Goal: Transaction & Acquisition: Register for event/course

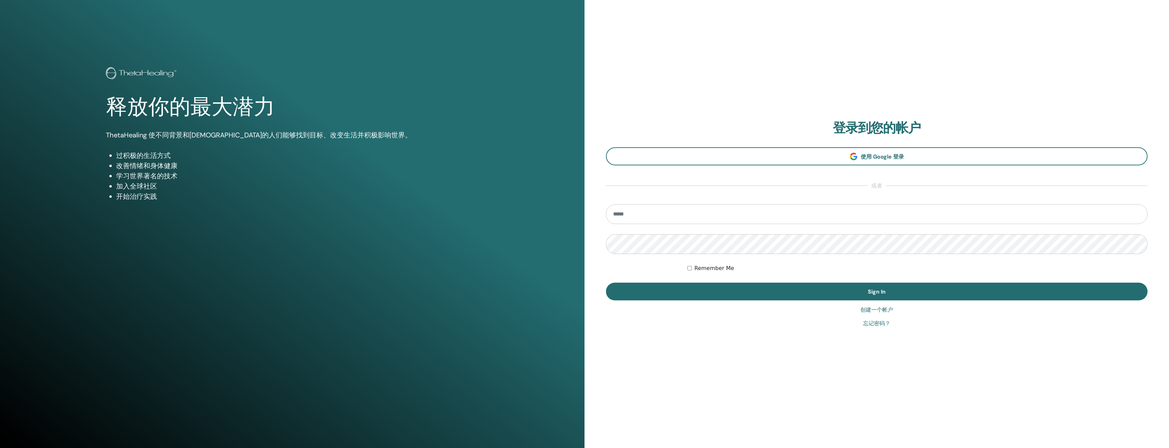
click at [870, 311] on link "创建一个帐户" at bounding box center [877, 310] width 33 height 8
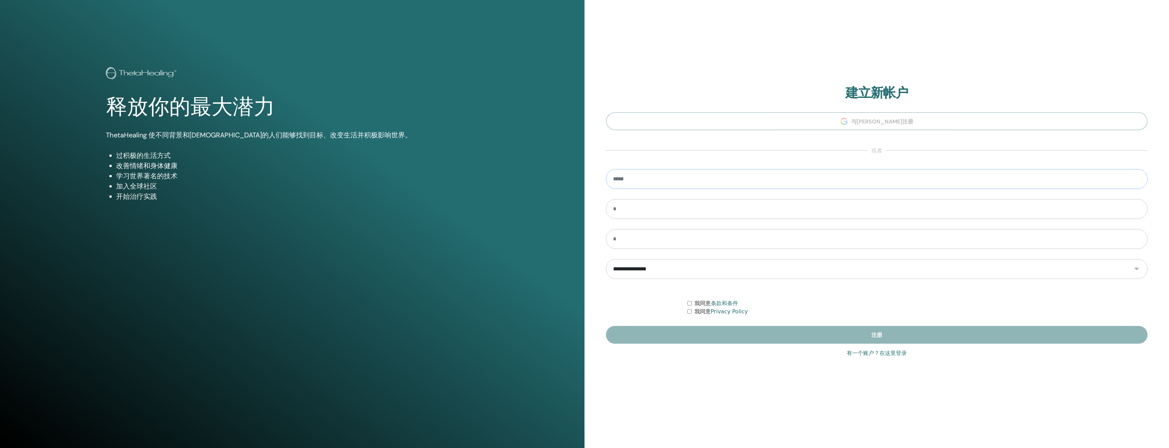
click at [641, 178] on input "email" at bounding box center [877, 179] width 542 height 20
type input "**********"
type input "***"
type input "**"
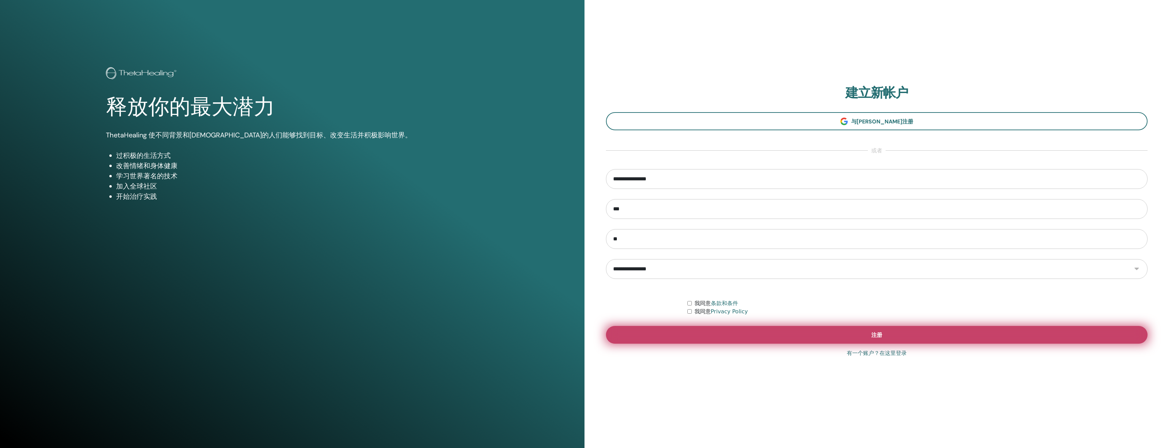
click at [738, 335] on button "注册" at bounding box center [877, 335] width 542 height 18
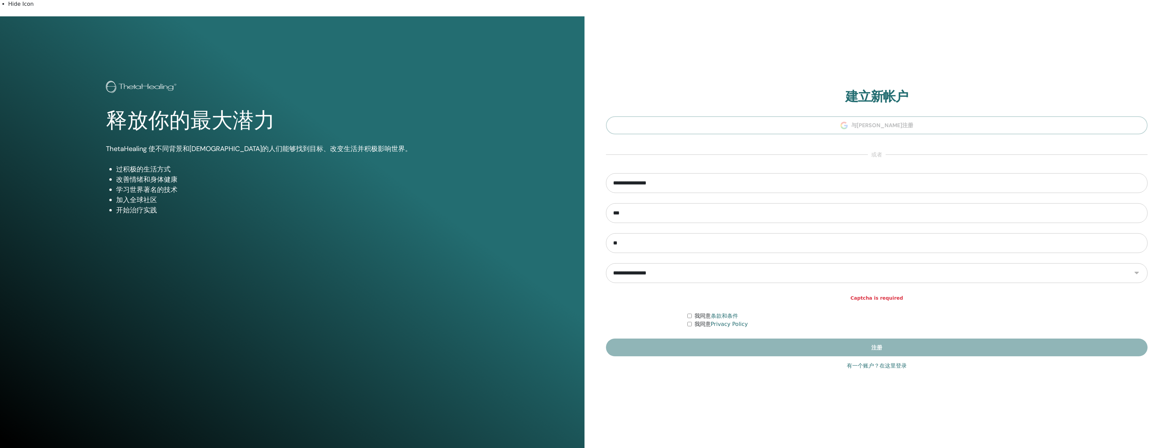
click at [875, 294] on strong "Captcha is required" at bounding box center [877, 297] width 53 height 7
click at [688, 312] on div "我同意 条款和条件" at bounding box center [918, 316] width 461 height 8
click at [689, 312] on div "我同意 条款和条件" at bounding box center [918, 316] width 461 height 8
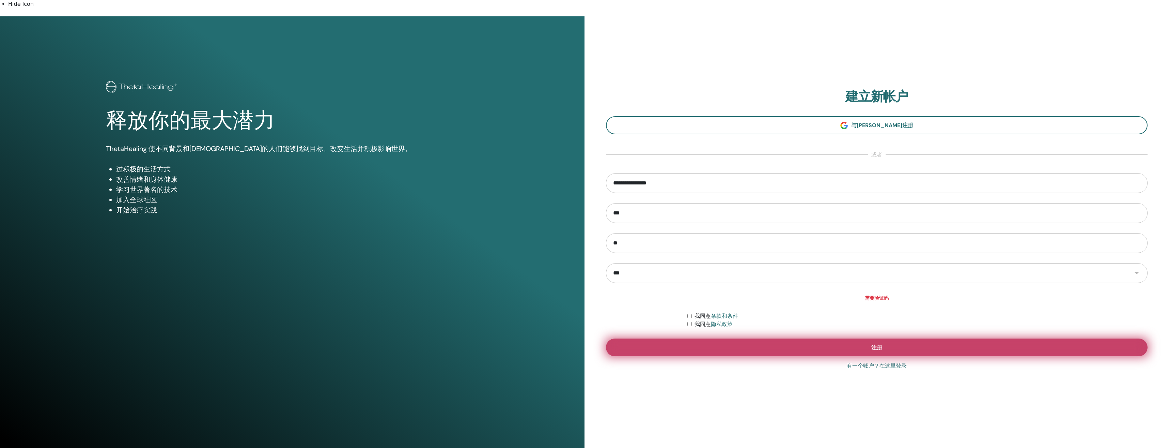
click at [740, 341] on button "注册" at bounding box center [877, 347] width 542 height 18
click at [779, 338] on button "注册" at bounding box center [877, 347] width 542 height 18
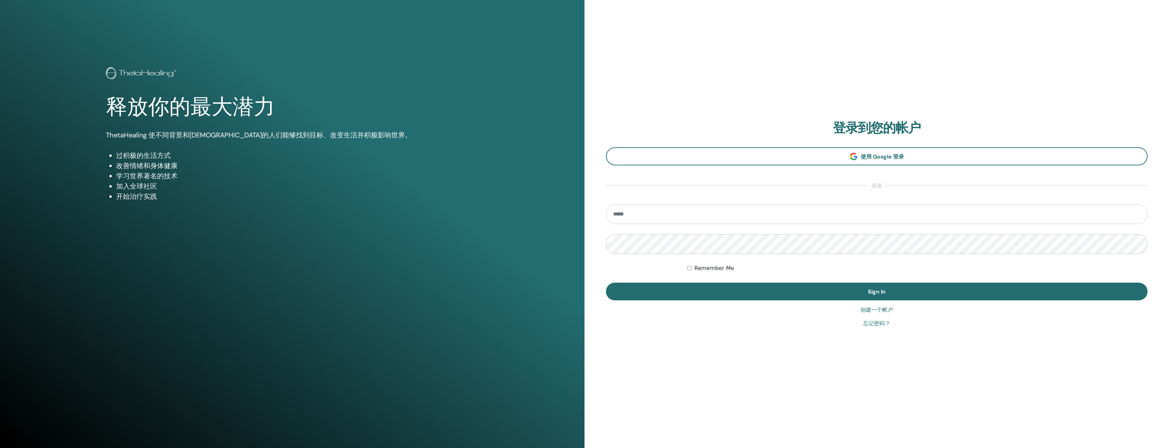
click at [638, 215] on input "email" at bounding box center [877, 214] width 542 height 20
type input "**********"
click at [691, 330] on div "**********" at bounding box center [877, 224] width 585 height 448
click at [887, 310] on link "创建一个帐户" at bounding box center [877, 310] width 33 height 8
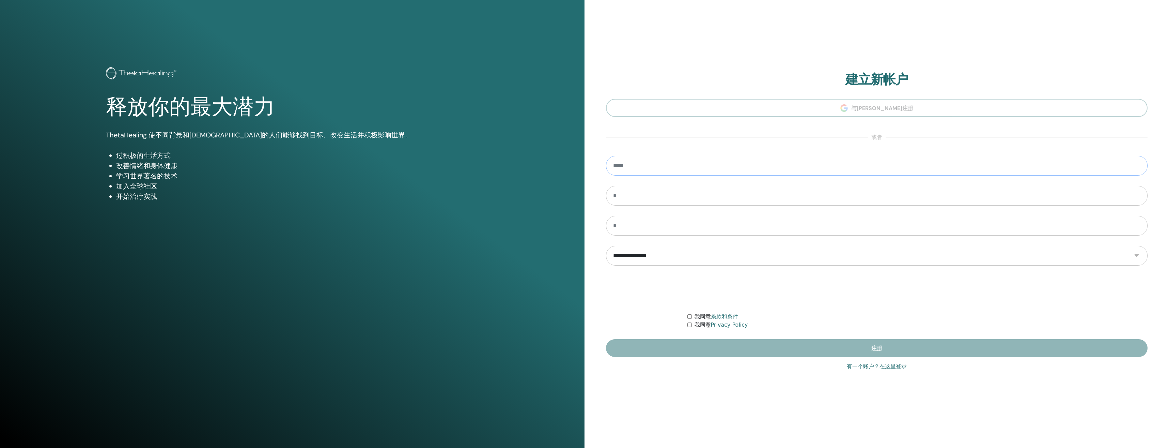
click at [648, 166] on input "email" at bounding box center [877, 166] width 542 height 20
type input "**********"
type input "***"
type input "**"
click at [689, 321] on div "我同意 条款和条件 我同意 Privacy Policy" at bounding box center [918, 320] width 461 height 16
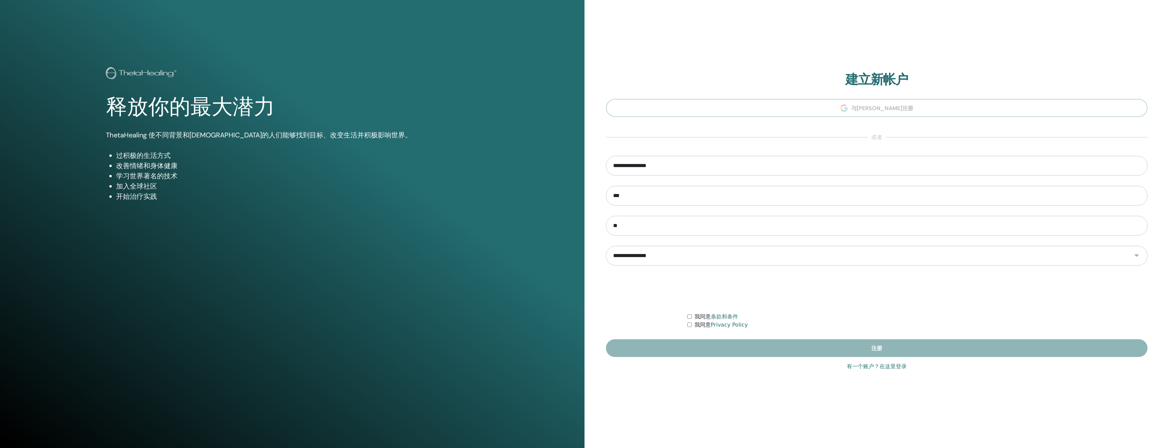
click at [689, 311] on form "**********" at bounding box center [877, 256] width 542 height 201
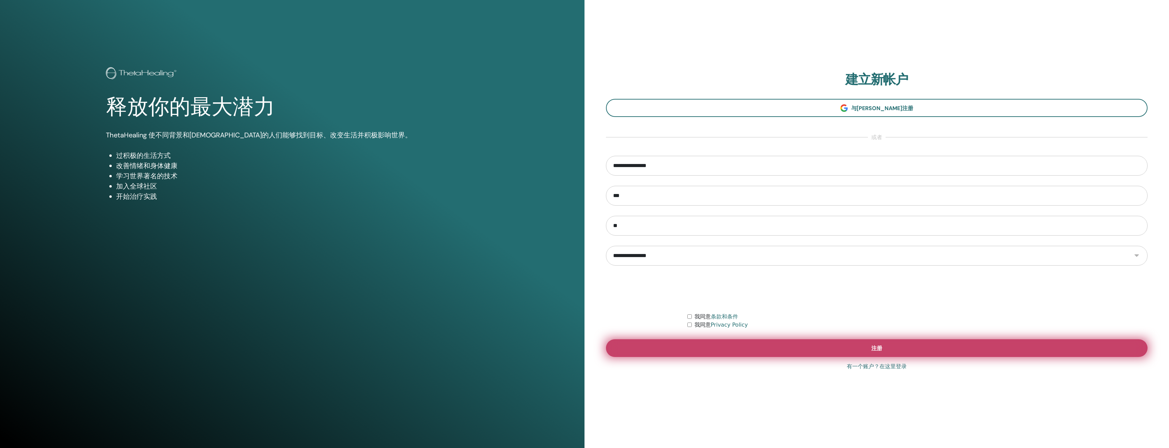
click at [883, 353] on button "注册" at bounding box center [877, 348] width 542 height 18
click at [922, 347] on button "注册" at bounding box center [877, 348] width 542 height 18
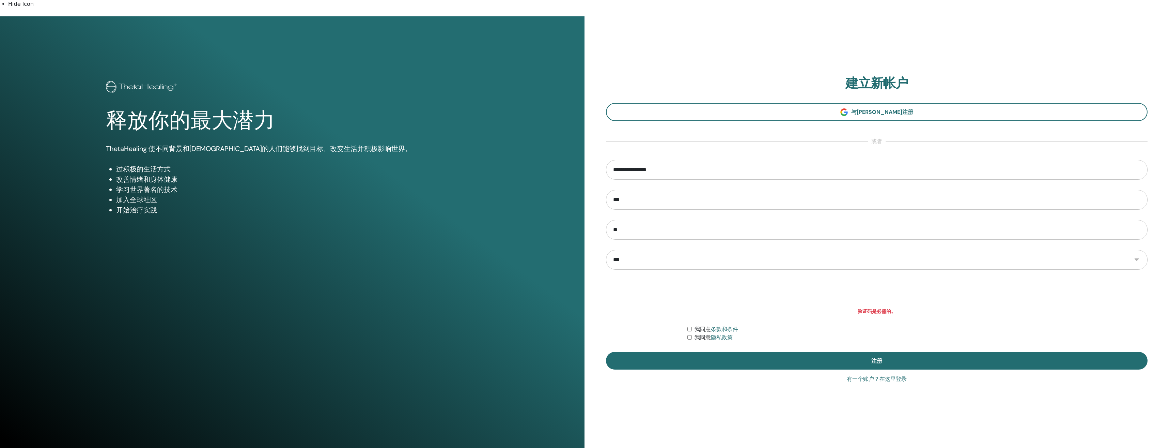
click at [879, 308] on strong "验证码是必需的。" at bounding box center [877, 311] width 38 height 7
click at [992, 316] on form "**********" at bounding box center [877, 265] width 542 height 210
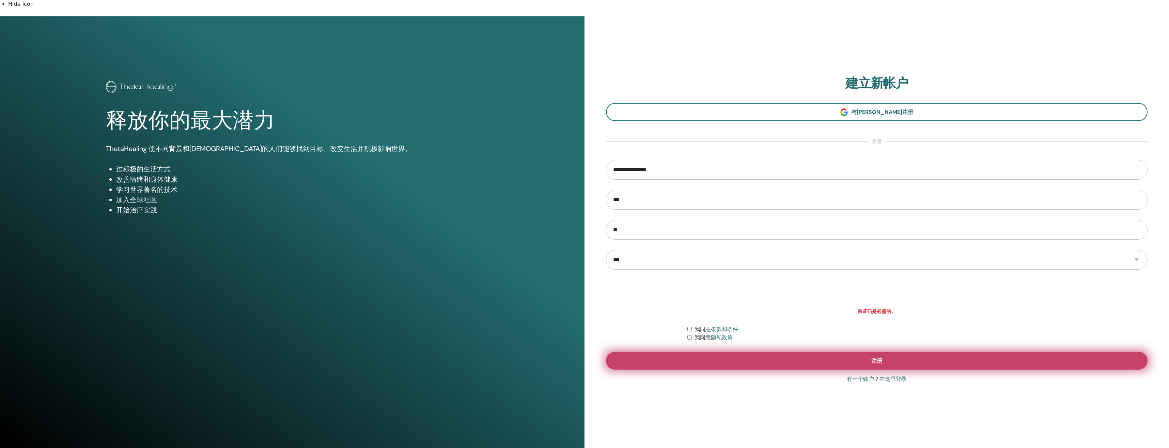
click at [852, 356] on button "注册" at bounding box center [877, 361] width 542 height 18
click at [928, 360] on button "注册" at bounding box center [877, 361] width 542 height 18
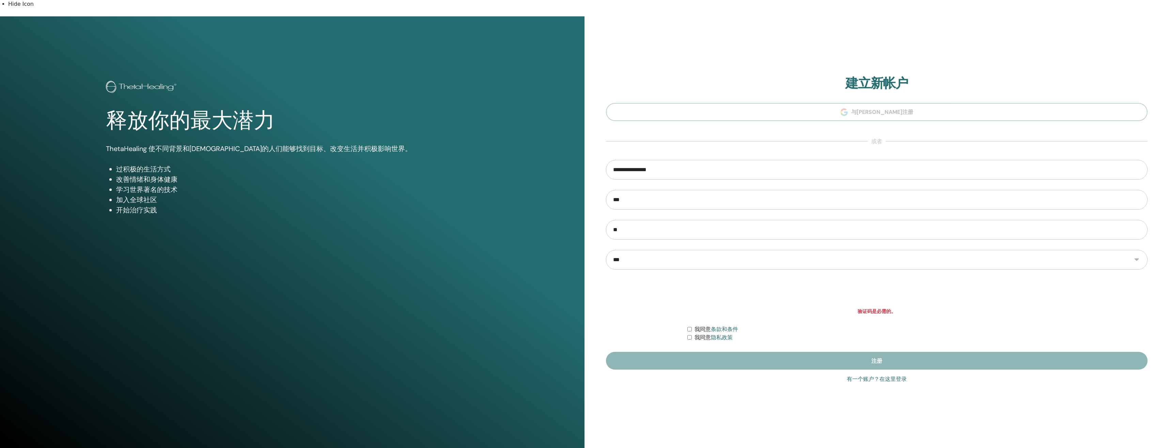
click at [866, 307] on form "**********" at bounding box center [877, 265] width 542 height 210
click at [864, 308] on strong "验证码是必需的。" at bounding box center [877, 311] width 38 height 7
drag, startPoint x: 864, startPoint y: 304, endPoint x: 852, endPoint y: 304, distance: 12.3
click at [853, 308] on span "验证码是必需的。" at bounding box center [877, 311] width 542 height 7
drag, startPoint x: 852, startPoint y: 304, endPoint x: 843, endPoint y: 303, distance: 9.0
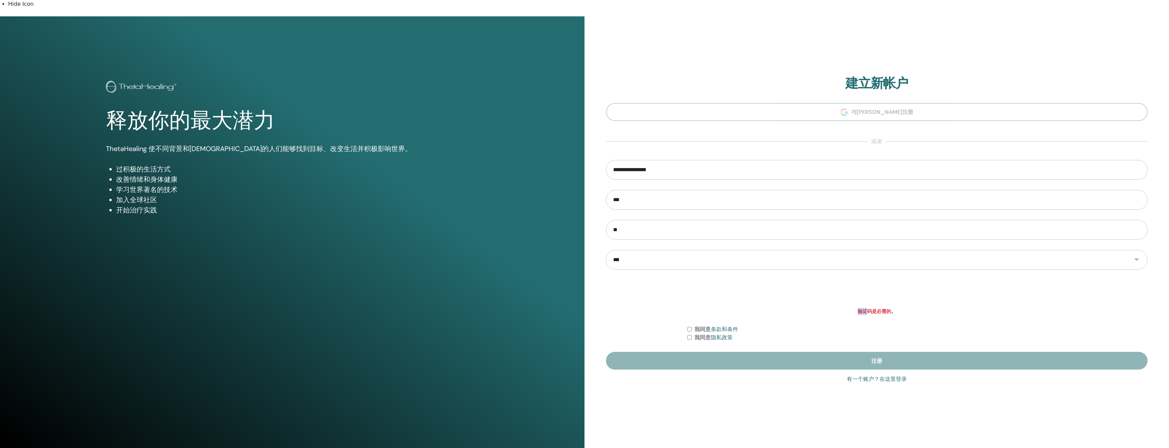
click at [843, 308] on span "验证码是必需的。" at bounding box center [877, 311] width 542 height 7
click at [888, 308] on form "**********" at bounding box center [877, 265] width 542 height 210
click at [999, 315] on form "**********" at bounding box center [877, 265] width 542 height 210
click at [691, 333] on div "我同意 隐私政策" at bounding box center [918, 337] width 461 height 8
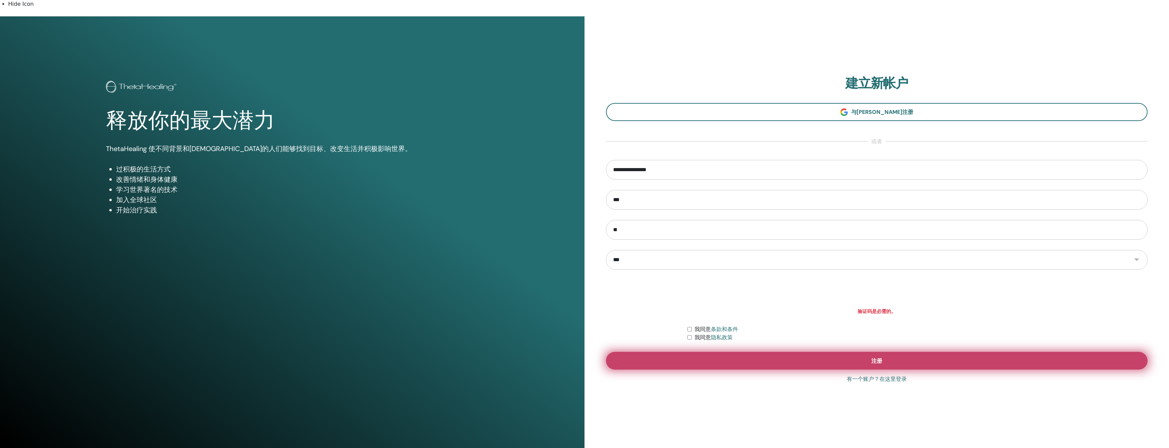
click at [709, 357] on button "注册" at bounding box center [877, 361] width 542 height 18
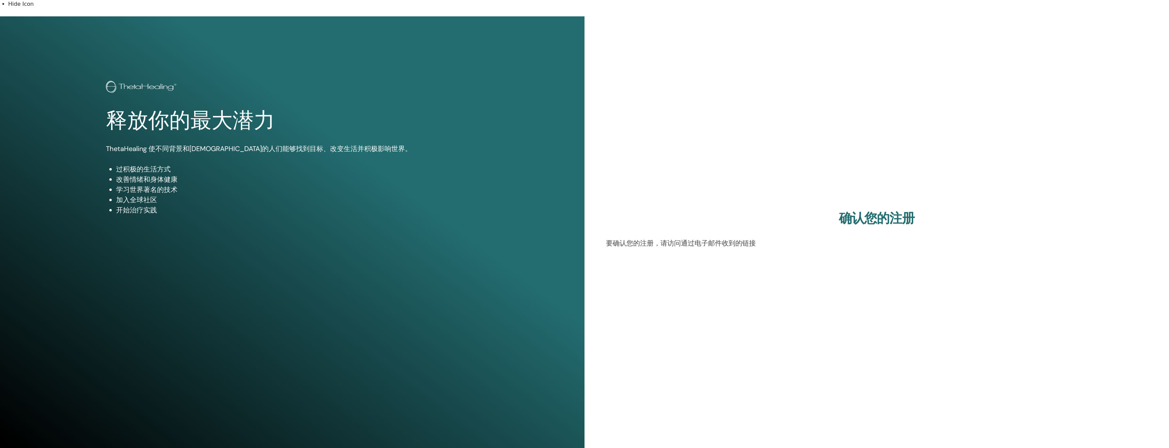
click at [692, 238] on p "要确认您的注册，请访问通过电子邮件收到的链接" at bounding box center [877, 243] width 542 height 10
click at [722, 238] on p "要确认您的注册，请访问通过电子邮件收到的链接" at bounding box center [877, 243] width 542 height 10
click at [646, 238] on p "要确认您的注册，请访问通过电子邮件收到的链接" at bounding box center [877, 243] width 542 height 10
click at [772, 238] on p "要确认您的注册，请访问通过电子邮件收到的链接" at bounding box center [877, 243] width 542 height 10
click at [873, 211] on h2 "确认您的注册" at bounding box center [877, 219] width 542 height 16
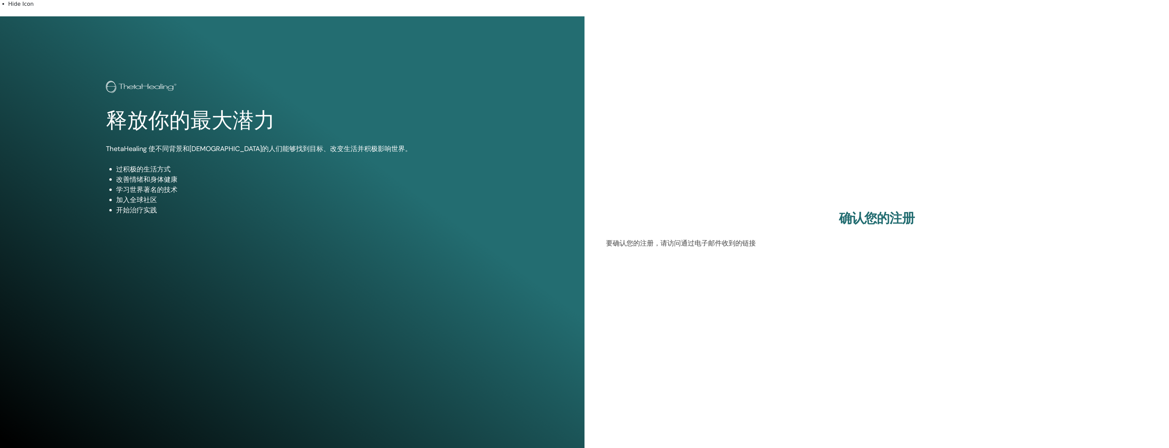
click at [867, 211] on h2 "确认您的注册" at bounding box center [877, 219] width 542 height 16
drag, startPoint x: 872, startPoint y: 246, endPoint x: 747, endPoint y: 237, distance: 125.1
click at [864, 253] on div "确认您的注册 要确认您的注册，请访问通过电子邮件收到的链接" at bounding box center [877, 231] width 585 height 431
click at [743, 238] on p "要确认您的注册，请访问通过电子邮件收到的链接" at bounding box center [877, 243] width 542 height 10
drag, startPoint x: 775, startPoint y: 241, endPoint x: 909, endPoint y: 269, distance: 137.0
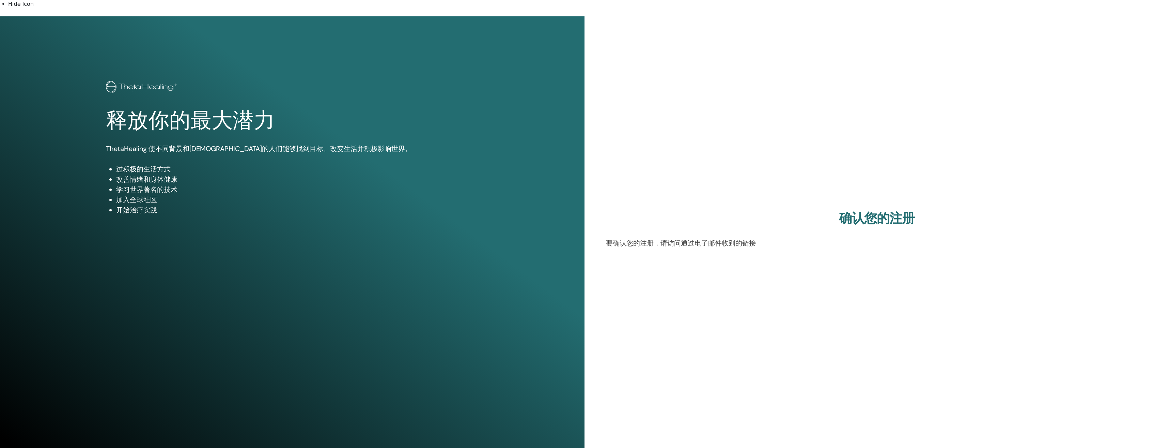
click at [778, 242] on div "确认您的注册 要确认您的注册，请访问通过电子邮件收到的链接" at bounding box center [877, 232] width 542 height 43
drag, startPoint x: 909, startPoint y: 269, endPoint x: 855, endPoint y: 341, distance: 90.3
click at [909, 275] on div "确认您的注册 要确认您的注册，请访问通过电子邮件收到的链接" at bounding box center [877, 231] width 585 height 431
click at [790, 362] on div "确认您的注册 要确认您的注册，请访问通过电子邮件收到的链接" at bounding box center [877, 231] width 585 height 431
click at [725, 375] on div "确认您的注册 要确认您的注册，请访问通过电子邮件收到的链接" at bounding box center [877, 231] width 585 height 431
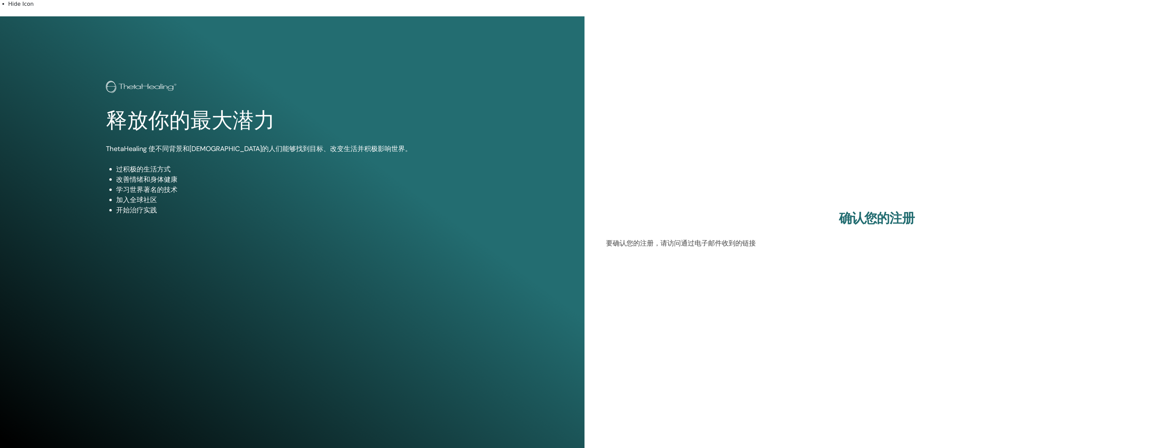
drag, startPoint x: 725, startPoint y: 375, endPoint x: 664, endPoint y: 394, distance: 63.9
click at [670, 354] on div "确认您的注册 要确认您的注册，请访问通过电子邮件收到的链接" at bounding box center [877, 231] width 585 height 431
click at [713, 244] on div "确认您的注册 要确认您的注册，请访问通过电子邮件收到的链接" at bounding box center [877, 232] width 542 height 43
click at [715, 239] on p "要确认您的注册，请访问通过电子邮件收到的链接" at bounding box center [877, 243] width 542 height 10
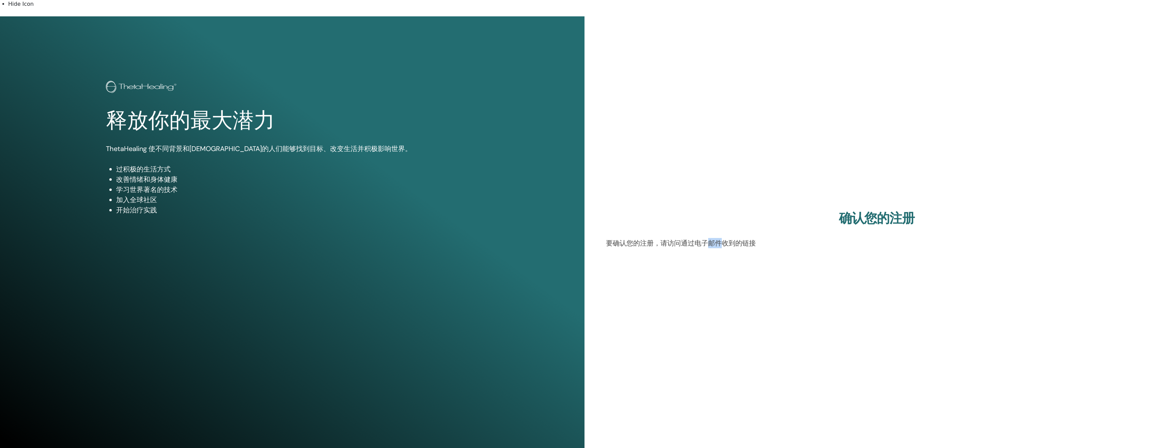
click at [707, 253] on div "确认您的注册 要确认您的注册，请访问通过电子邮件收到的链接" at bounding box center [877, 231] width 585 height 431
drag, startPoint x: 710, startPoint y: 294, endPoint x: 790, endPoint y: 257, distance: 87.7
click at [710, 294] on div "确认您的注册 要确认您的注册，请访问通过电子邮件收到的链接" at bounding box center [877, 231] width 585 height 431
drag, startPoint x: 790, startPoint y: 257, endPoint x: 920, endPoint y: 260, distance: 130.2
click at [822, 252] on div "确认您的注册 要确认您的注册，请访问通过电子邮件收到的链接" at bounding box center [877, 231] width 585 height 431
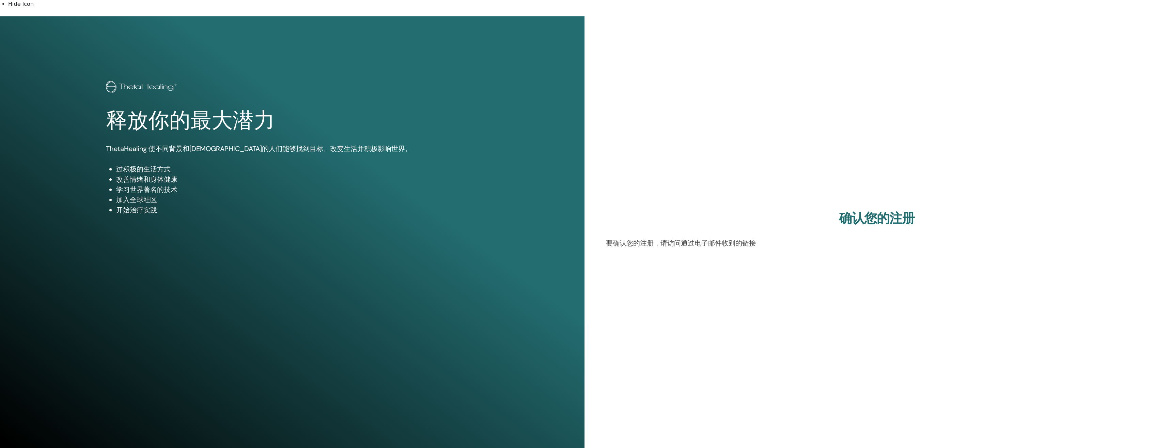
click at [923, 263] on div "确认您的注册 要确认您的注册，请访问通过电子邮件收到的链接" at bounding box center [877, 231] width 585 height 431
click at [943, 321] on div "确认您的注册 要确认您的注册，请访问通过电子邮件收到的链接" at bounding box center [877, 231] width 585 height 431
drag, startPoint x: 633, startPoint y: 382, endPoint x: 626, endPoint y: 384, distance: 7.1
click at [627, 384] on div "确认您的注册 要确认您的注册，请访问通过电子邮件收到的链接" at bounding box center [877, 231] width 585 height 431
drag, startPoint x: 527, startPoint y: 148, endPoint x: 703, endPoint y: 124, distance: 177.5
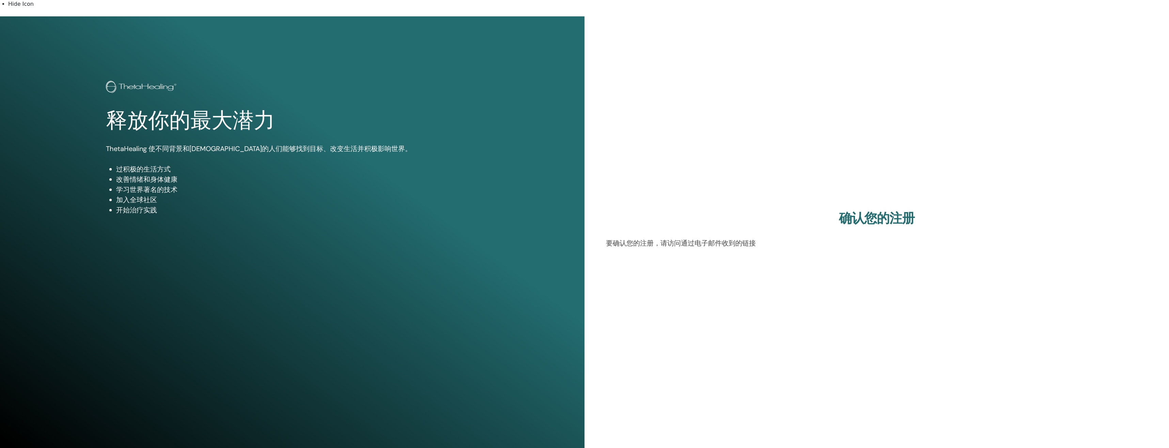
click at [531, 148] on div "释放你的最大潜力 ThetaHealing 使不同背景和宗教的人们能够找到目标、改变生活并积极影响世界。 过积极的生活方式 改善情绪和身体健康 学习世界著名的…" at bounding box center [292, 231] width 585 height 431
click at [149, 81] on img at bounding box center [142, 88] width 73 height 14
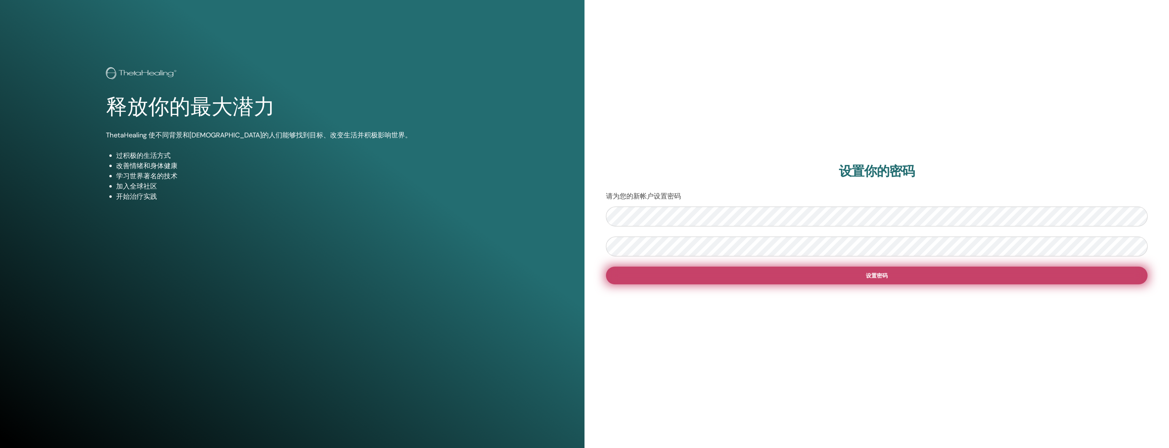
click at [817, 277] on button "设置密码" at bounding box center [877, 275] width 542 height 18
click at [882, 276] on span "设置密码" at bounding box center [877, 275] width 22 height 7
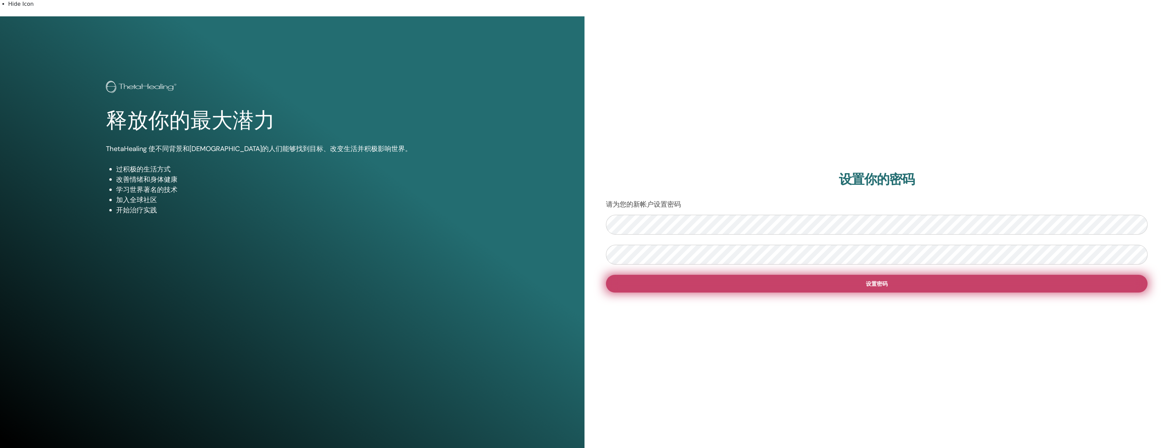
click at [807, 277] on button "设置密码" at bounding box center [877, 284] width 542 height 18
click at [759, 281] on button "设置密码" at bounding box center [877, 284] width 542 height 18
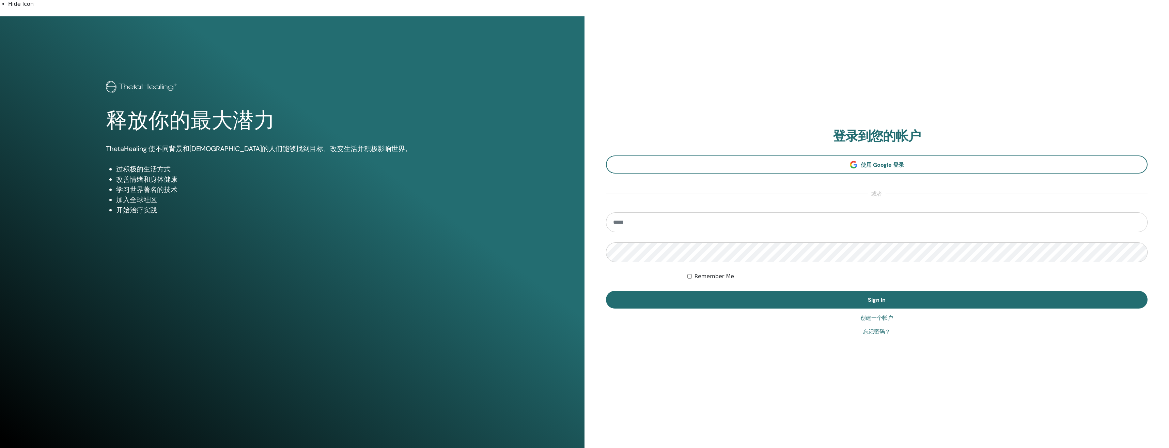
click at [689, 213] on input "email" at bounding box center [877, 222] width 542 height 20
type input "**********"
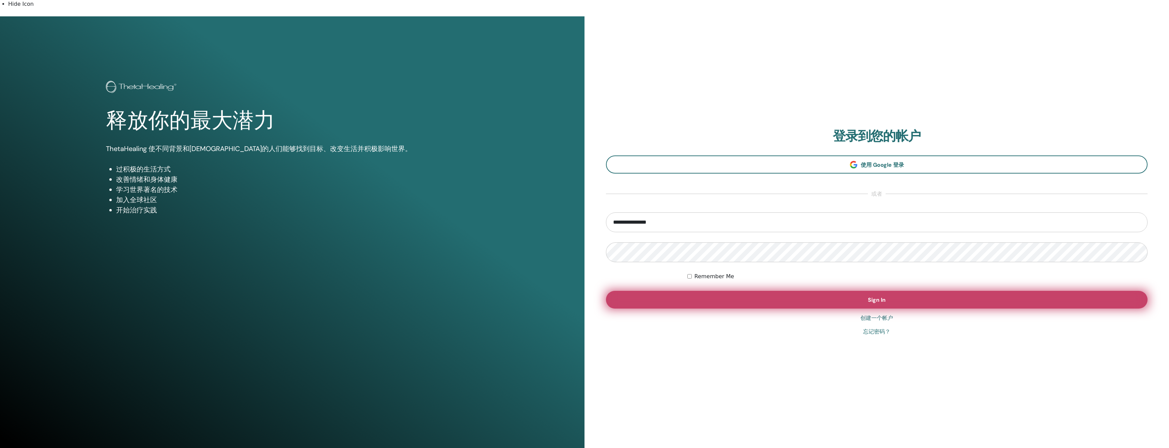
click at [805, 296] on button "Sign In" at bounding box center [877, 300] width 542 height 18
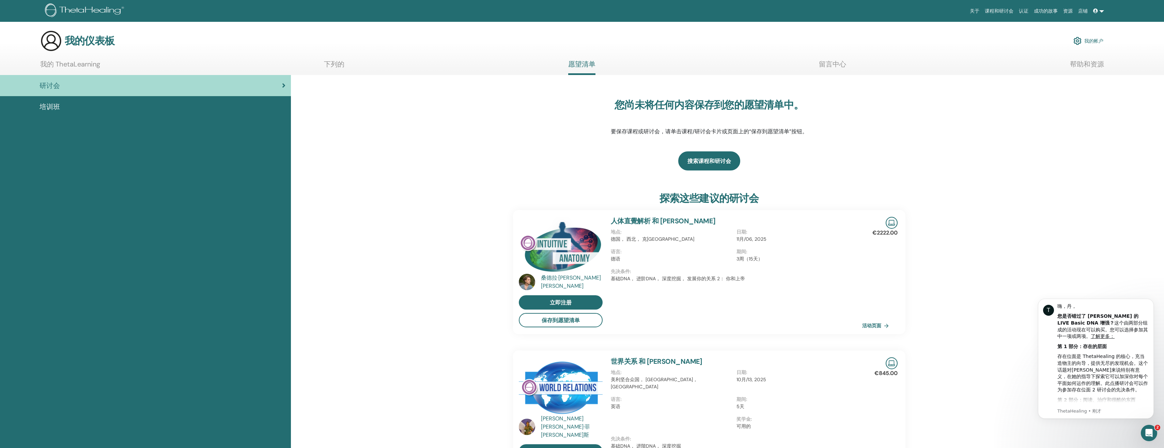
click at [725, 163] on link "搜索课程和研讨会" at bounding box center [709, 160] width 62 height 19
